Goal: Information Seeking & Learning: Check status

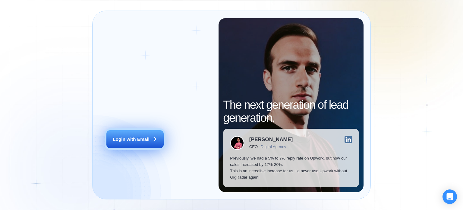
click at [122, 137] on div "Login with Email" at bounding box center [131, 139] width 37 height 6
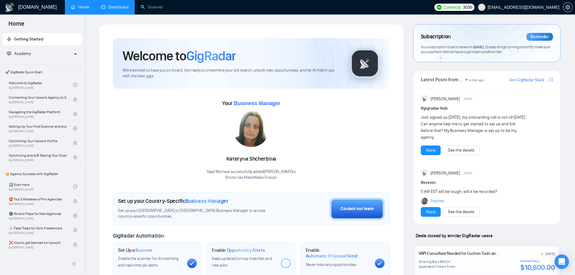
click at [119, 10] on link "Dashboard" at bounding box center [114, 7] width 27 height 5
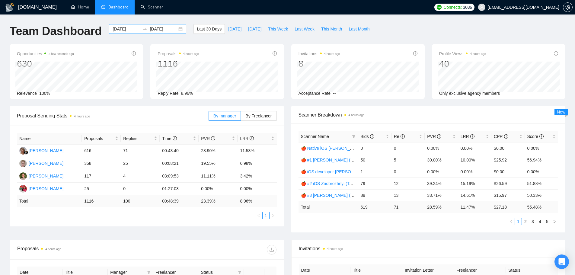
click at [113, 27] on input "[DATE]" at bounding box center [126, 29] width 27 height 7
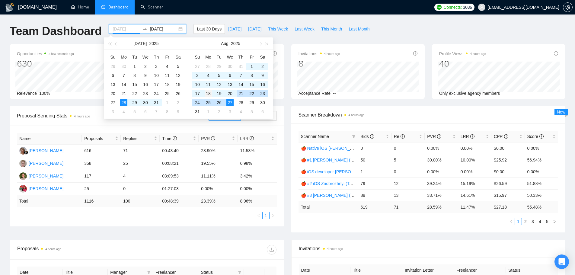
type input "[DATE]"
click at [207, 89] on td "18" at bounding box center [208, 93] width 11 height 9
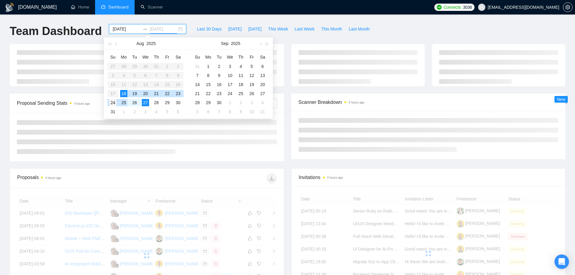
type input "[DATE]"
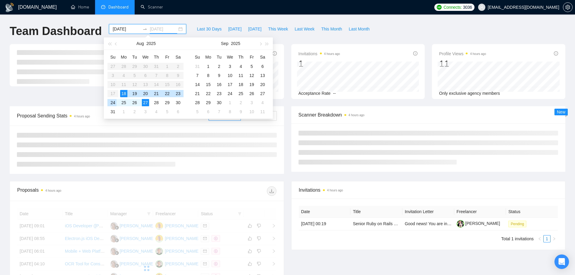
click at [115, 101] on div "24" at bounding box center [112, 102] width 7 height 7
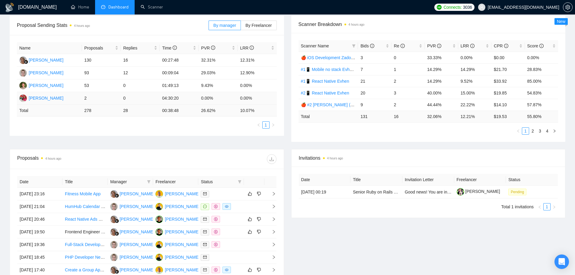
scroll to position [151, 0]
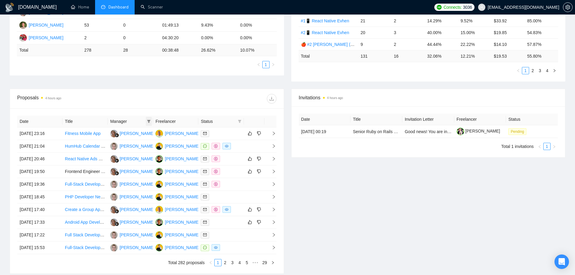
click at [148, 120] on icon "filter" at bounding box center [148, 121] width 3 height 3
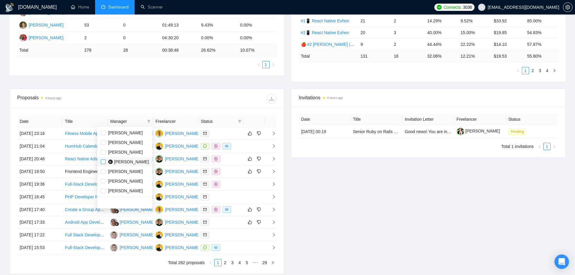
click at [103, 163] on input "checkbox" at bounding box center [103, 161] width 5 height 5
checkbox input "true"
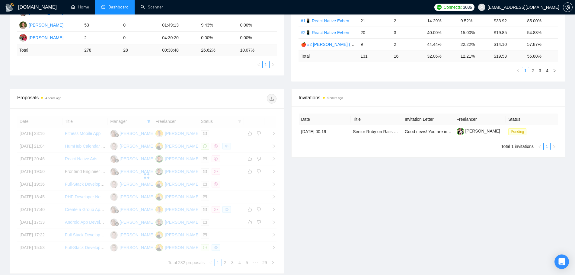
click at [208, 97] on div at bounding box center [211, 99] width 129 height 10
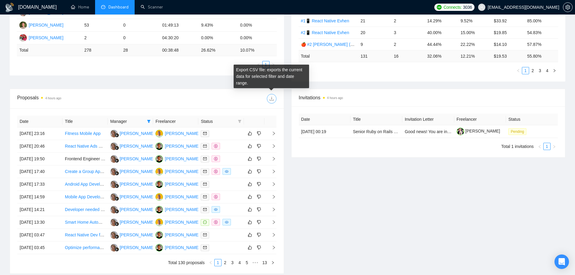
click at [272, 97] on icon "download" at bounding box center [271, 99] width 4 height 4
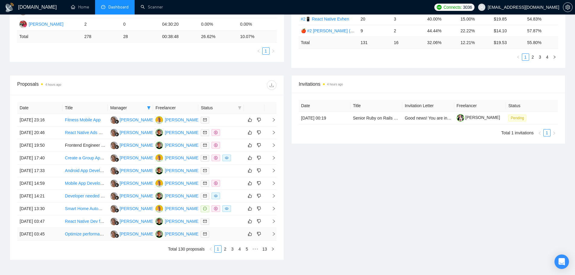
scroll to position [151, 0]
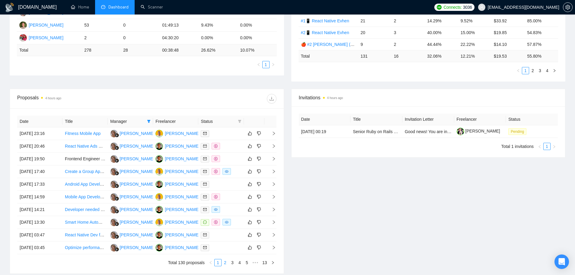
click at [226, 209] on link "2" at bounding box center [225, 262] width 7 height 7
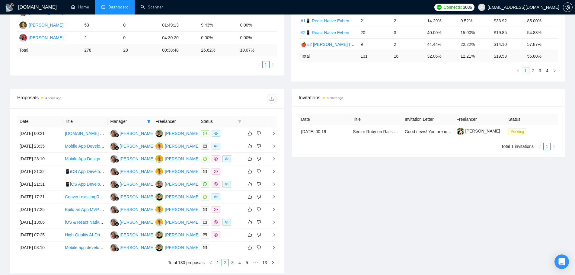
click at [232, 209] on link "3" at bounding box center [232, 262] width 7 height 7
click at [240, 209] on link "4" at bounding box center [239, 262] width 7 height 7
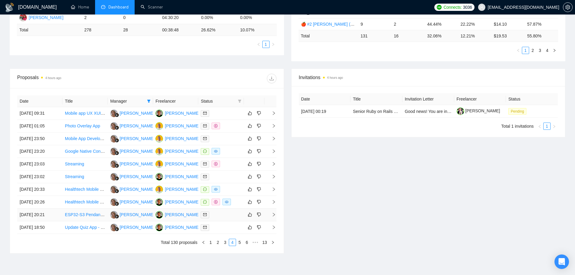
scroll to position [181, 0]
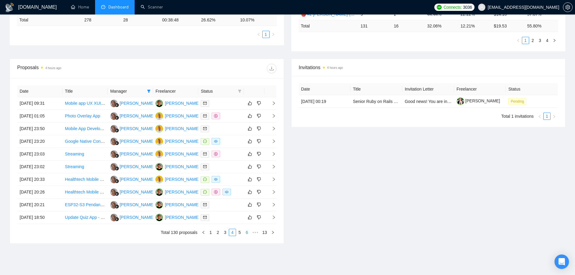
click at [239, 209] on link "5" at bounding box center [239, 232] width 7 height 7
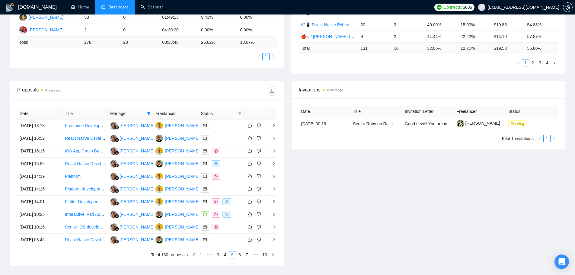
scroll to position [173, 0]
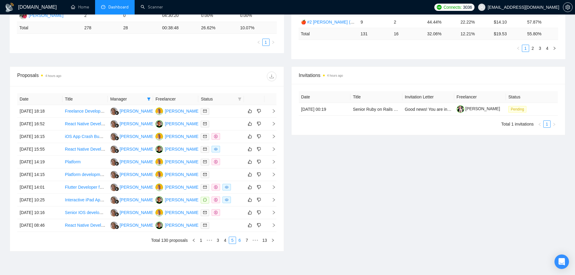
click at [239, 209] on link "6" at bounding box center [239, 240] width 7 height 7
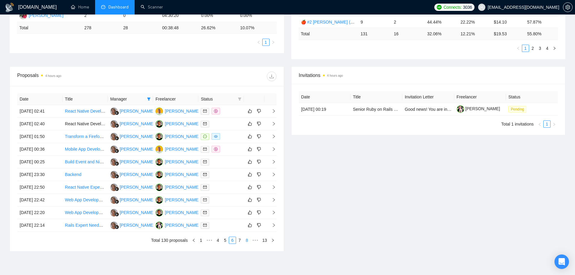
click at [240, 209] on link "7" at bounding box center [239, 240] width 7 height 7
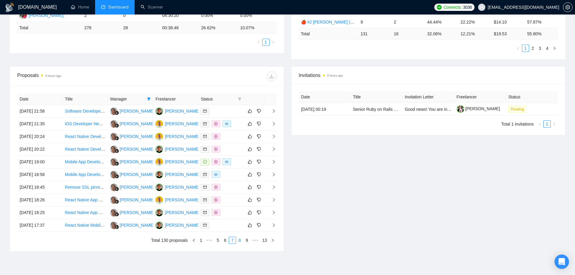
click at [239, 209] on link "8" at bounding box center [239, 240] width 7 height 7
click at [239, 209] on link "9" at bounding box center [237, 240] width 7 height 7
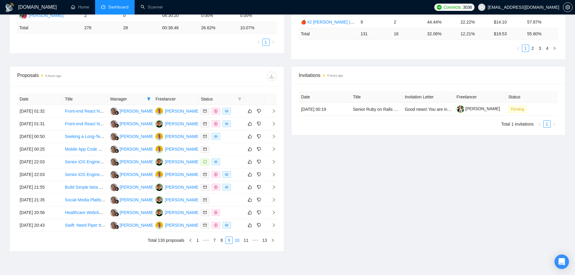
click at [238, 209] on link "10" at bounding box center [237, 240] width 8 height 7
click at [247, 209] on link "11" at bounding box center [247, 240] width 8 height 7
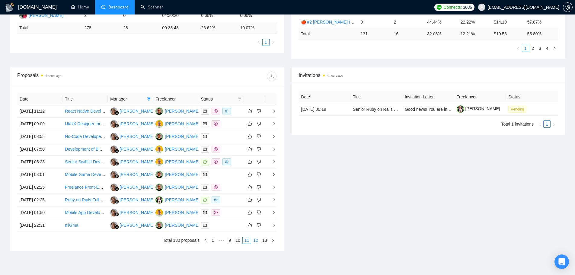
click at [256, 209] on link "12" at bounding box center [255, 240] width 8 height 7
click at [264, 209] on link "13" at bounding box center [264, 240] width 8 height 7
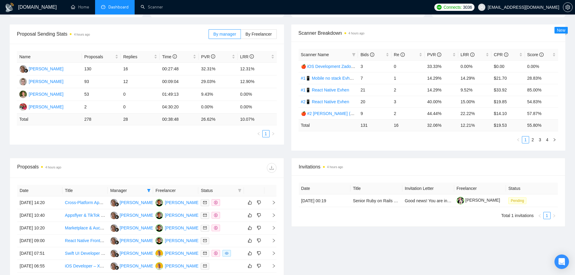
scroll to position [151, 0]
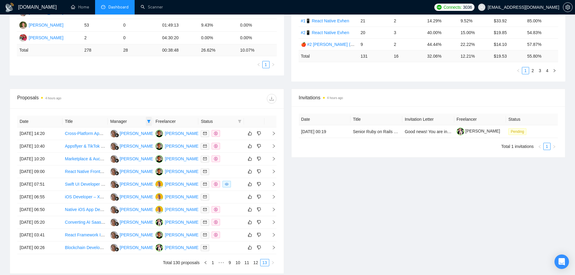
click at [149, 120] on icon "filter" at bounding box center [148, 121] width 3 height 3
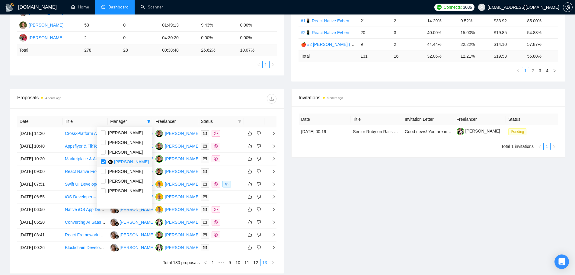
click at [100, 161] on li "[PERSON_NAME]" at bounding box center [124, 162] width 55 height 10
checkbox input "false"
click at [103, 152] on input "checkbox" at bounding box center [103, 152] width 5 height 5
checkbox input "true"
click at [231, 100] on div at bounding box center [211, 99] width 129 height 10
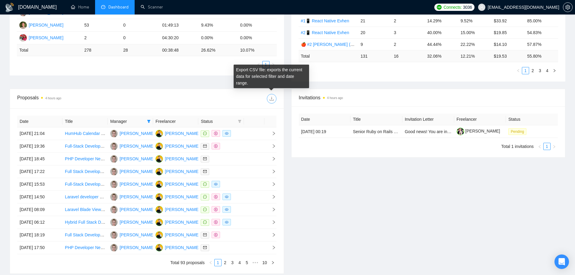
click at [273, 97] on icon "download" at bounding box center [271, 98] width 5 height 5
click at [270, 100] on icon "download" at bounding box center [271, 99] width 4 height 4
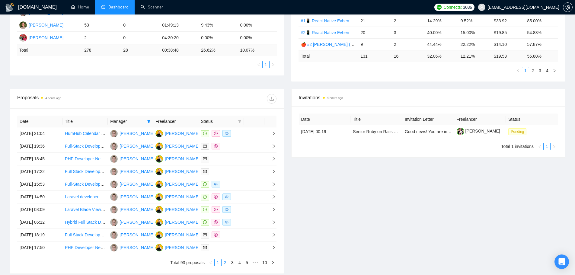
click at [226, 209] on link "2" at bounding box center [225, 262] width 7 height 7
click at [234, 209] on link "3" at bounding box center [232, 262] width 7 height 7
click at [241, 209] on link "4" at bounding box center [239, 262] width 7 height 7
click at [240, 209] on link "5" at bounding box center [239, 262] width 7 height 7
click at [240, 209] on link "6" at bounding box center [239, 262] width 7 height 7
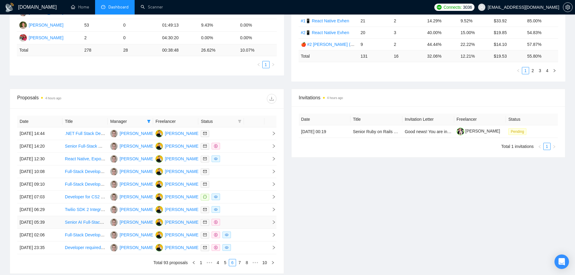
scroll to position [181, 0]
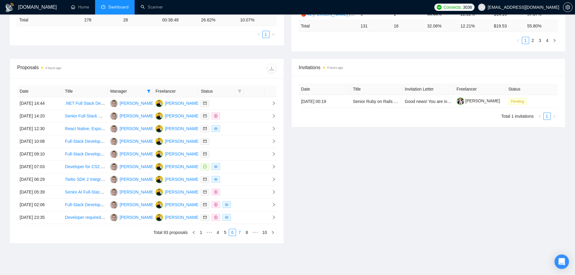
click at [238, 209] on link "7" at bounding box center [239, 232] width 7 height 7
click at [249, 209] on link "8" at bounding box center [249, 232] width 7 height 7
click at [257, 209] on link "9" at bounding box center [256, 232] width 7 height 7
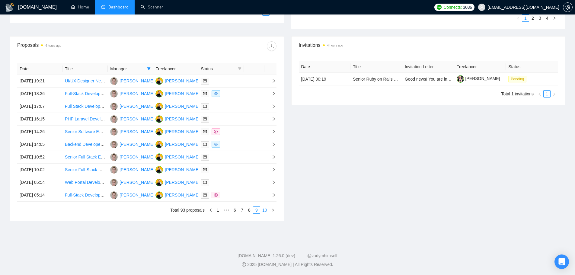
click at [264, 209] on link "10" at bounding box center [264, 210] width 8 height 7
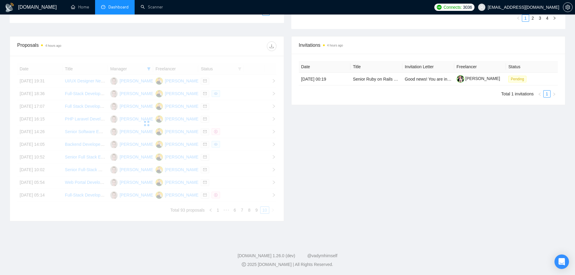
scroll to position [115, 0]
